Goal: Task Accomplishment & Management: Use online tool/utility

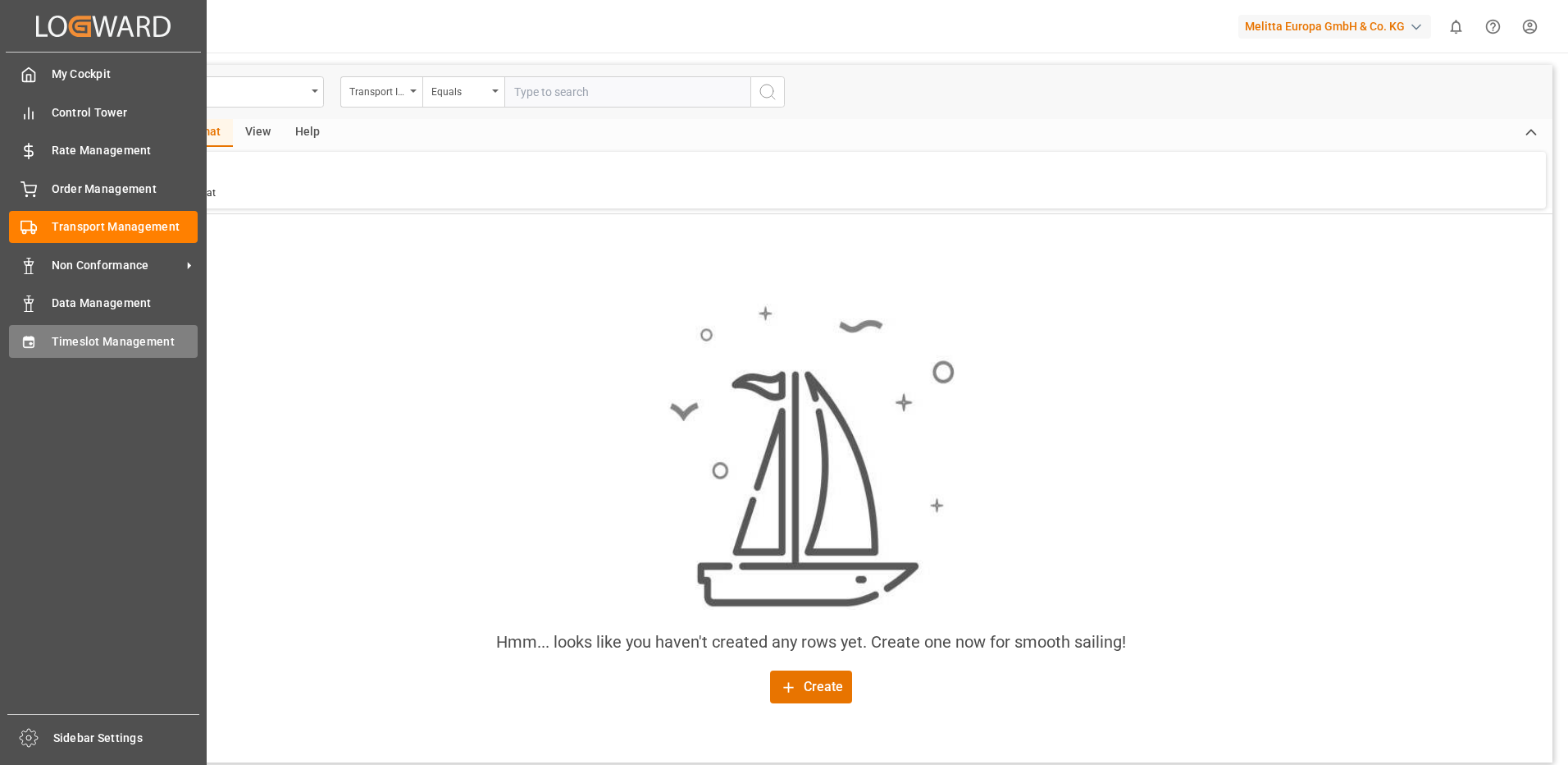
click at [118, 353] on div "Timeslot Management Timeslot Management" at bounding box center [104, 340] width 188 height 32
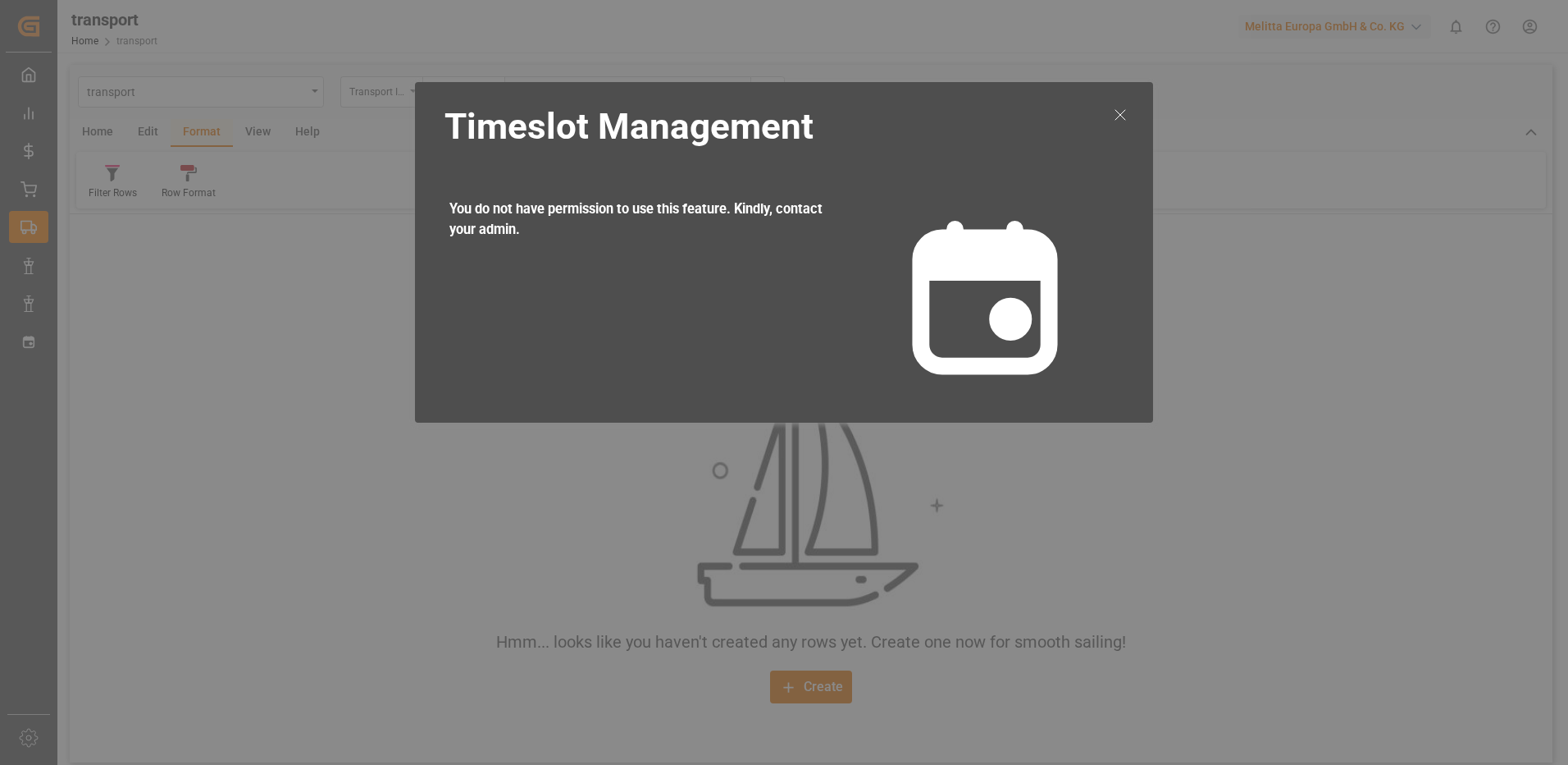
click at [1125, 113] on icon at bounding box center [1120, 115] width 20 height 20
